Goal: Task Accomplishment & Management: Manage account settings

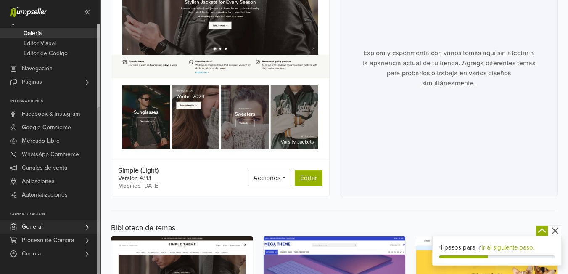
scroll to position [126, 0]
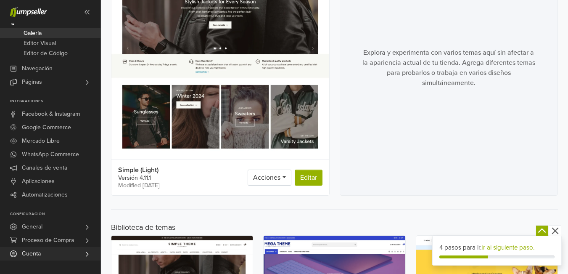
click at [41, 254] on link "Cuenta" at bounding box center [50, 253] width 100 height 13
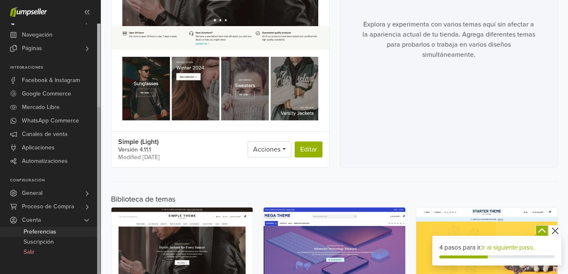
scroll to position [168, 0]
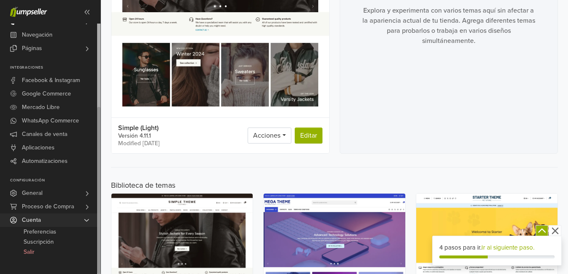
click at [55, 222] on link "Cuenta" at bounding box center [50, 219] width 100 height 13
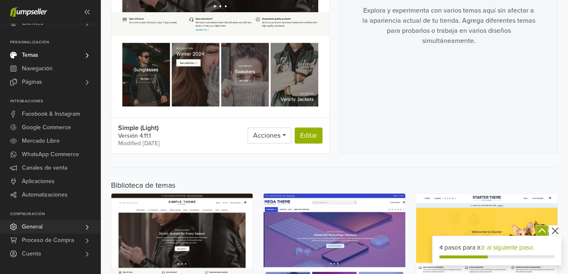
click at [57, 228] on link "General" at bounding box center [50, 226] width 100 height 13
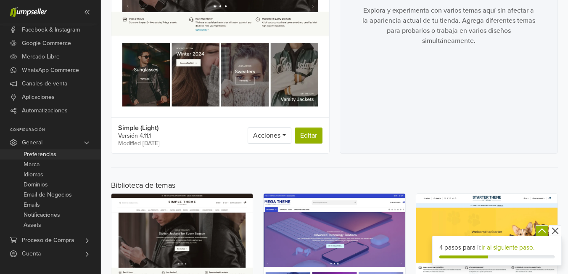
click at [51, 156] on span "Preferencias" at bounding box center [40, 154] width 33 height 10
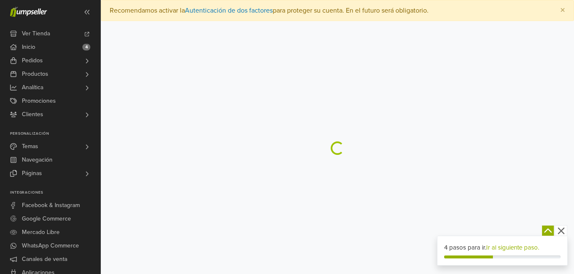
select select "*"
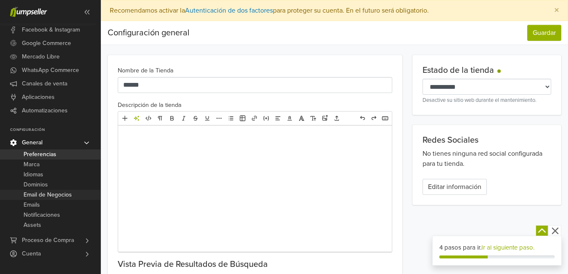
click at [58, 195] on span "Email de Negocios" at bounding box center [48, 195] width 48 height 10
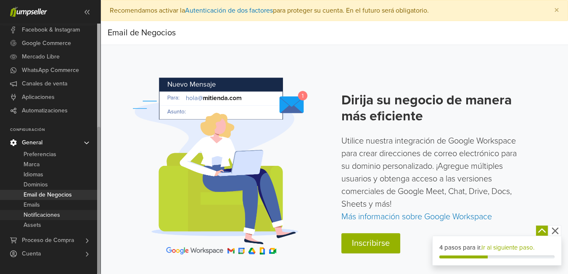
scroll to position [10, 0]
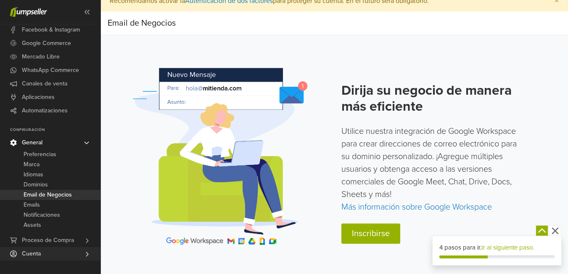
click at [35, 251] on span "Cuenta" at bounding box center [31, 253] width 19 height 13
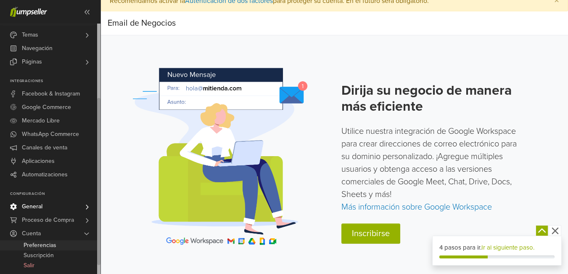
click at [37, 243] on span "Preferencias" at bounding box center [40, 245] width 33 height 10
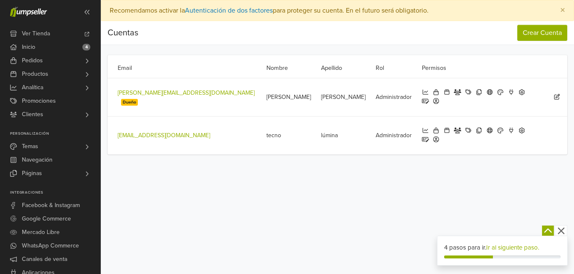
click at [559, 94] on icon at bounding box center [558, 97] width 8 height 6
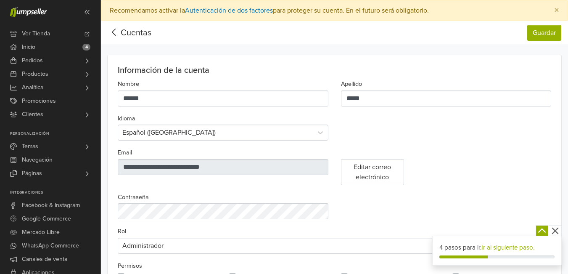
click at [116, 33] on icon at bounding box center [114, 32] width 13 height 11
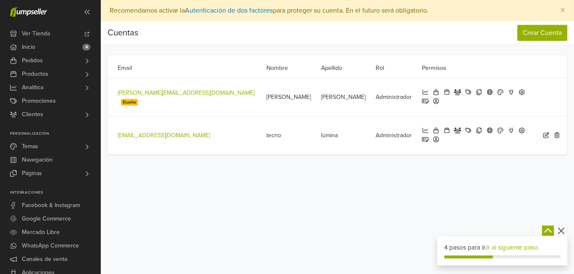
click at [547, 132] on icon at bounding box center [547, 135] width 8 height 6
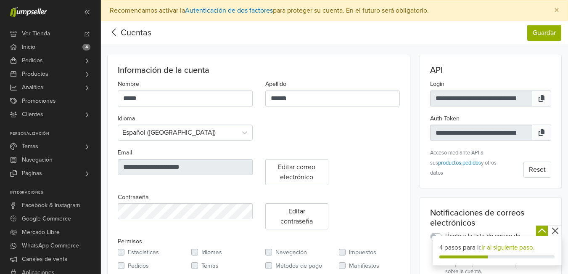
click at [117, 35] on icon at bounding box center [114, 32] width 13 height 11
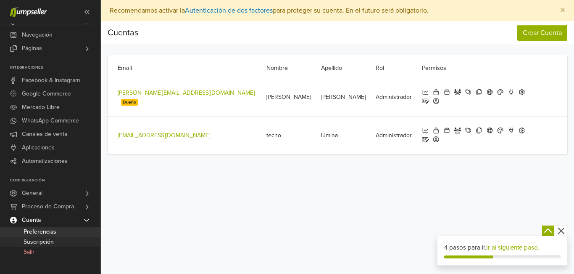
click at [46, 242] on span "Suscripción" at bounding box center [39, 242] width 30 height 10
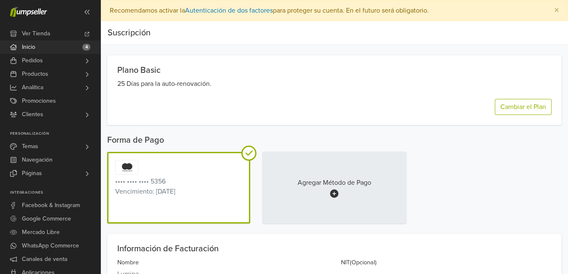
click at [35, 45] on span "Inicio" at bounding box center [28, 46] width 13 height 13
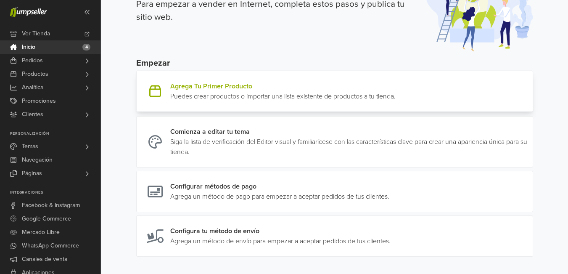
scroll to position [101, 0]
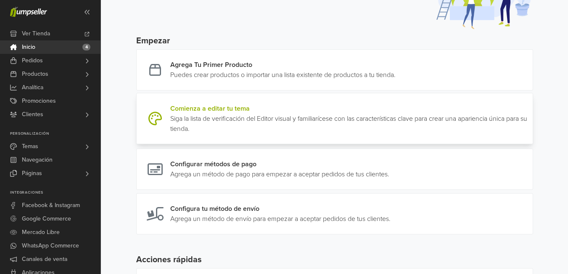
click at [529, 108] on link at bounding box center [529, 118] width 0 height 30
